Goal: Use online tool/utility: Use online tool/utility

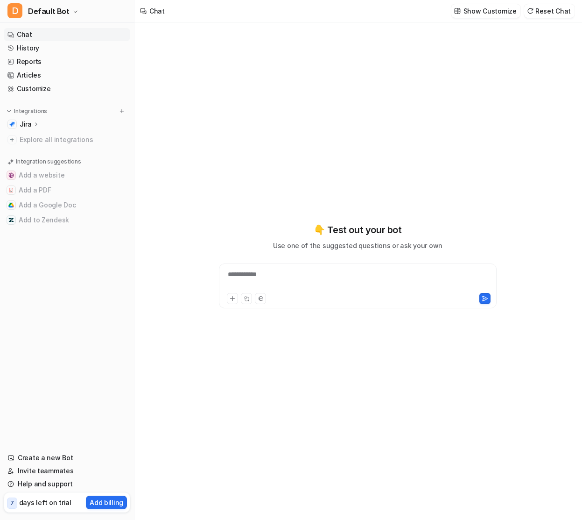
type textarea "**********"
click at [35, 123] on icon at bounding box center [36, 123] width 7 height 7
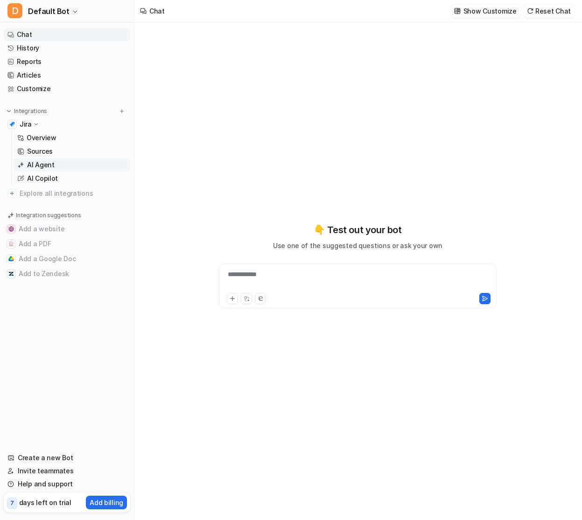
click at [44, 163] on p "AI Agent" at bounding box center [41, 164] width 28 height 9
